Goal: Transaction & Acquisition: Book appointment/travel/reservation

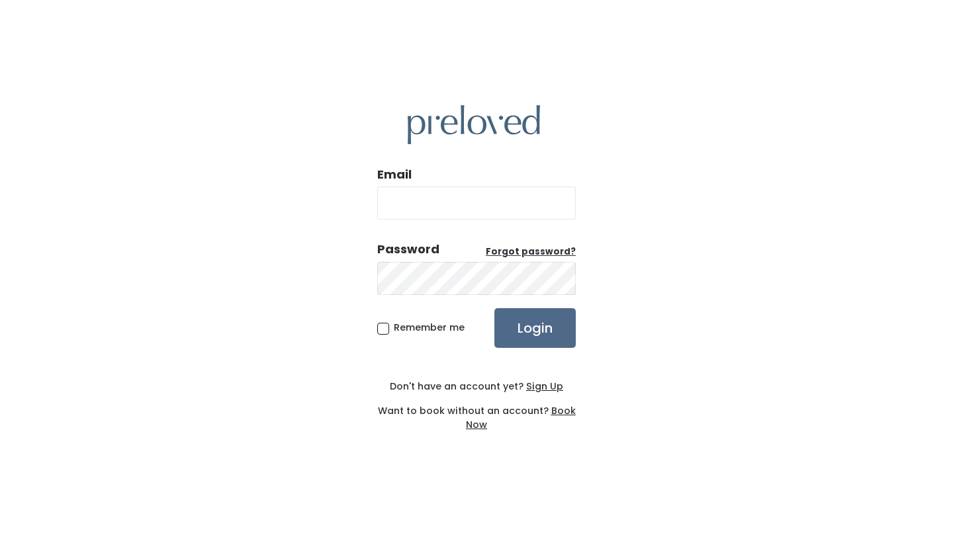
click at [458, 217] on input "Email" at bounding box center [476, 203] width 199 height 33
click at [509, 206] on input "[EMAIL_ADDRESS][DOMAIN_NAME]" at bounding box center [476, 203] width 199 height 33
type input "[EMAIL_ADDRESS][DOMAIN_NAME]"
click at [540, 337] on input "Login" at bounding box center [534, 328] width 81 height 40
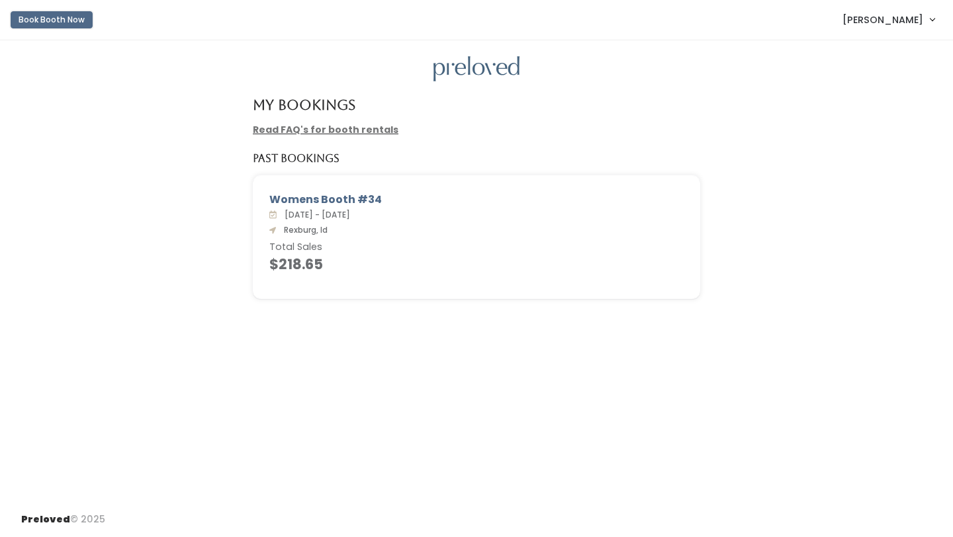
click at [44, 19] on button "Book Booth Now" at bounding box center [52, 19] width 82 height 17
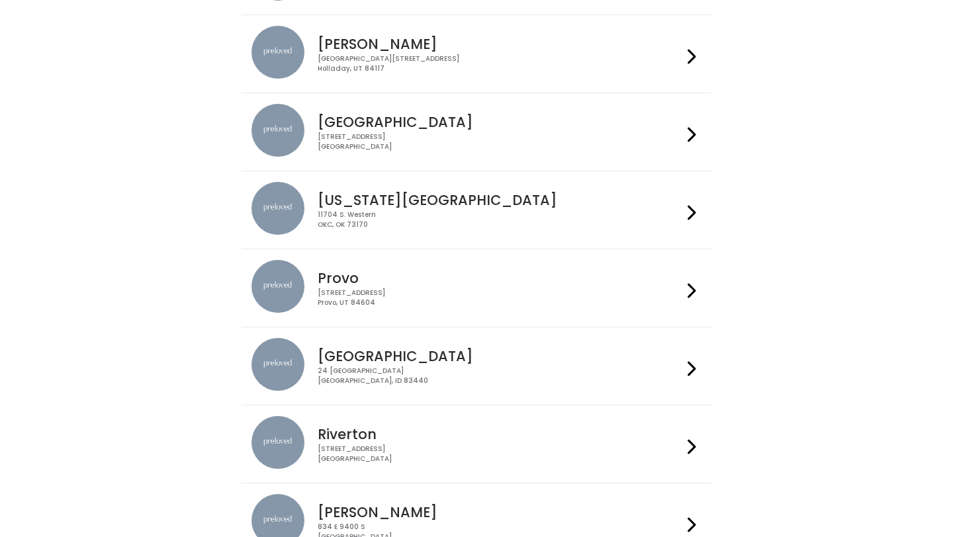
scroll to position [279, 0]
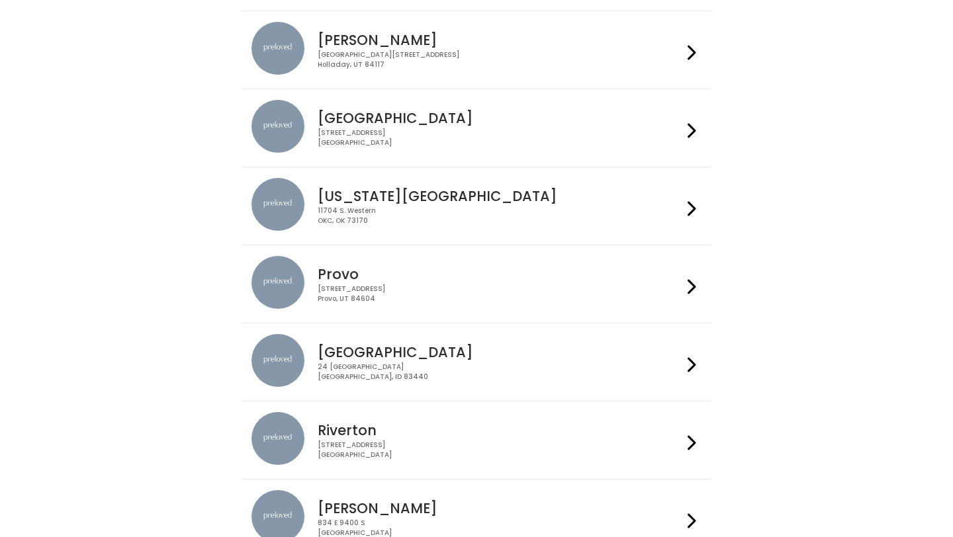
click at [488, 369] on div "[STREET_ADDRESS]" at bounding box center [500, 372] width 364 height 19
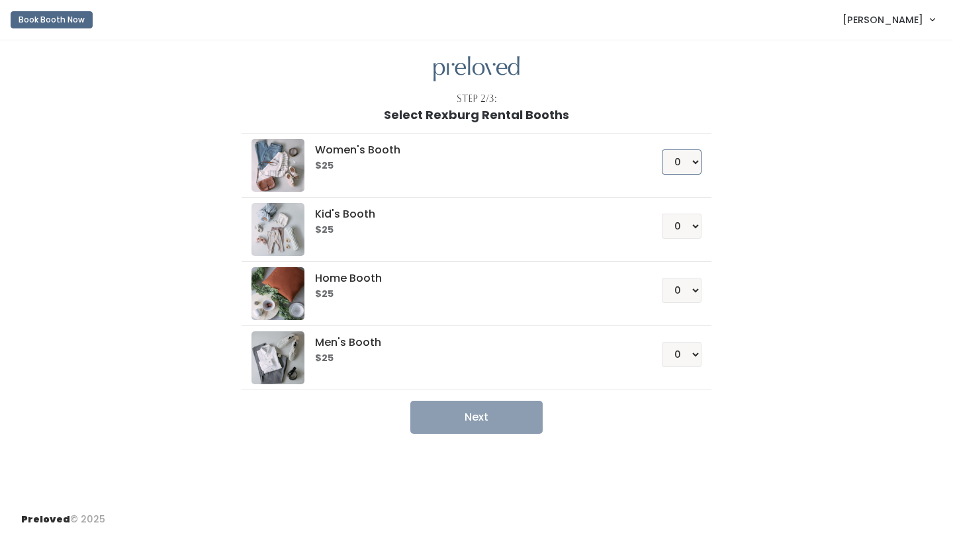
click at [688, 155] on select "0 1 2 3 4" at bounding box center [682, 162] width 40 height 25
select select "1"
click at [662, 150] on select "0 1 2 3 4" at bounding box center [682, 162] width 40 height 25
click at [500, 424] on button "Next" at bounding box center [476, 417] width 132 height 33
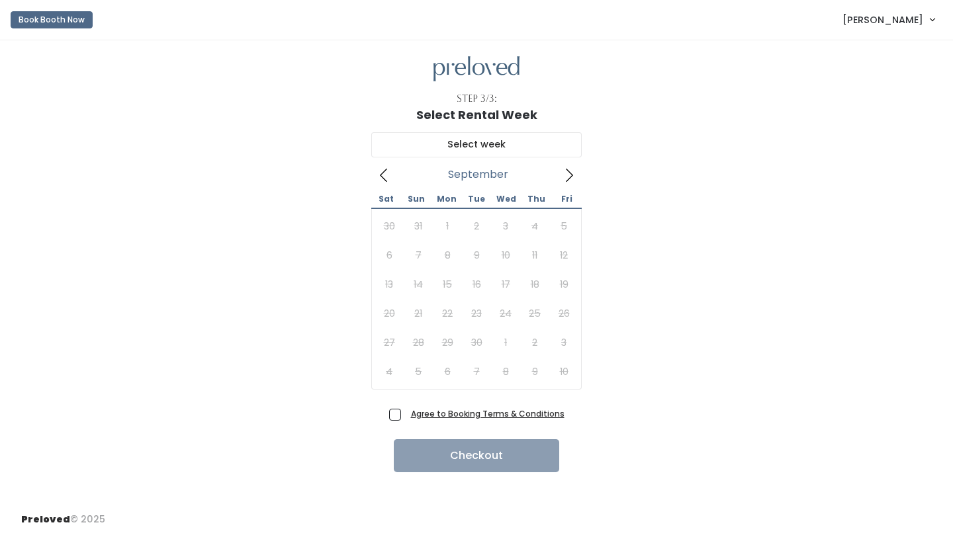
click at [571, 173] on icon at bounding box center [569, 175] width 7 height 13
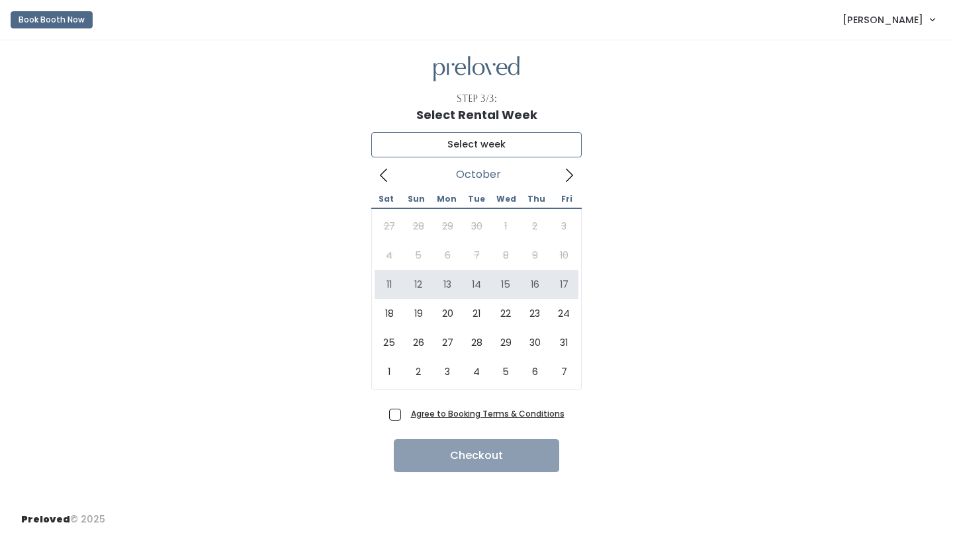
type input "[DATE] to [DATE]"
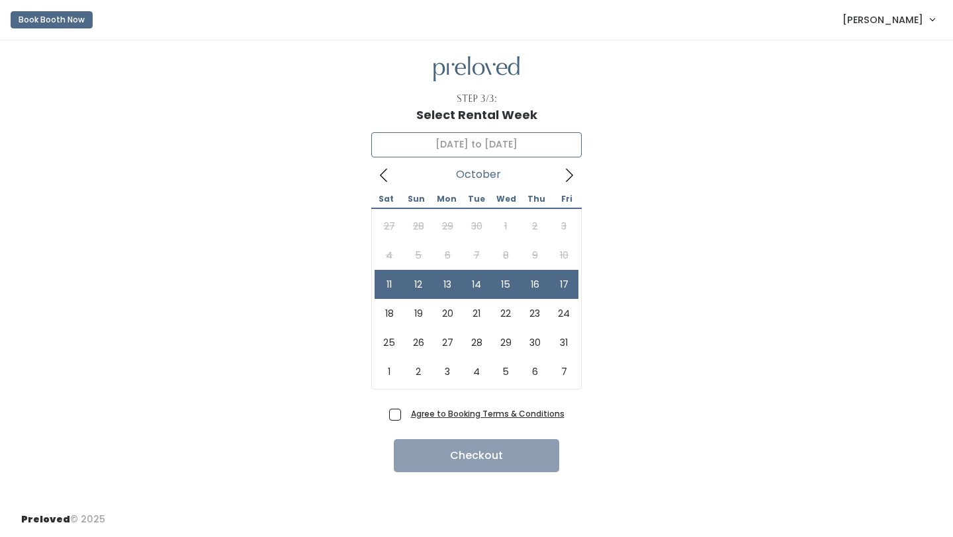
click at [556, 253] on div "27 28 29 30 1 2 3 4 5 6 7 8 9 10 11 12 13 14 15 16 17 18 19 20 21 22 23 24 25 2…" at bounding box center [477, 299] width 204 height 175
